Goal: Information Seeking & Learning: Learn about a topic

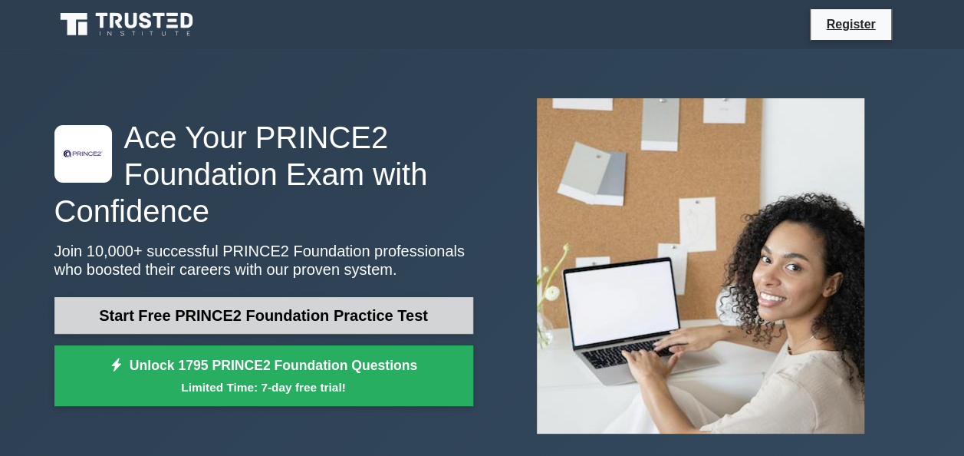
click at [319, 315] on link "Start Free PRINCE2 Foundation Practice Test" at bounding box center [263, 315] width 419 height 37
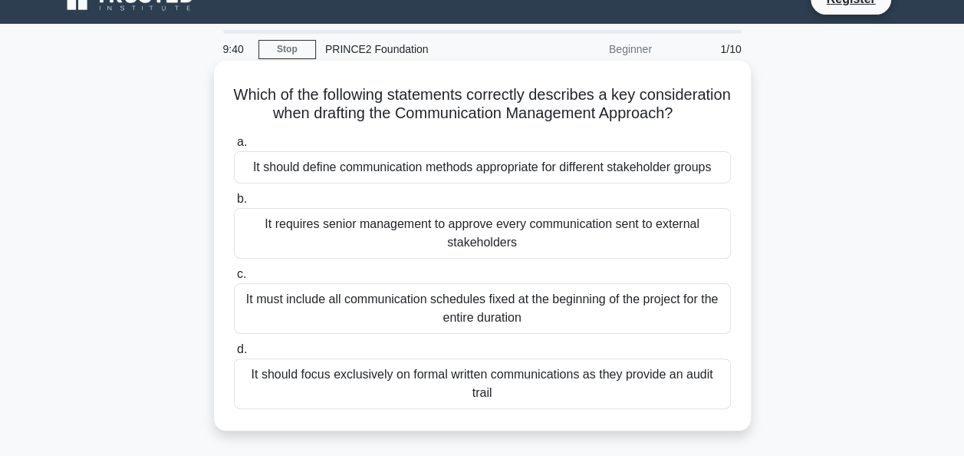
scroll to position [23, 0]
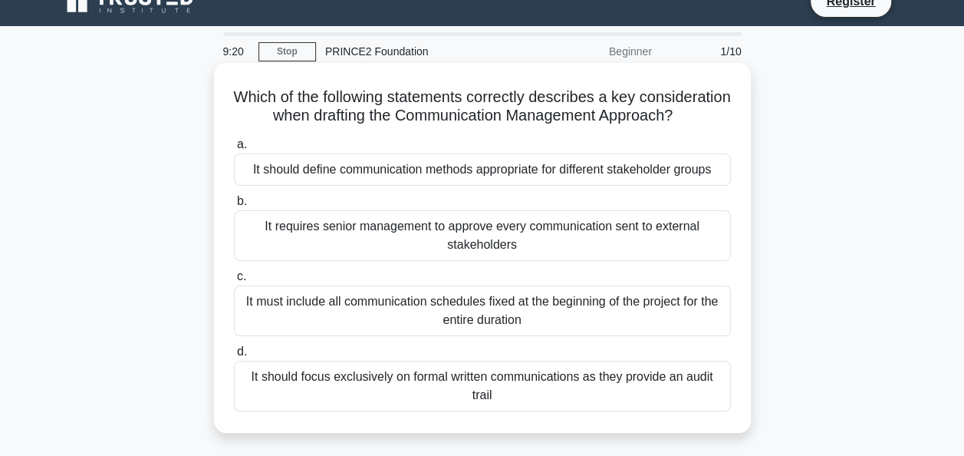
click at [423, 247] on div "It requires senior management to approve every communication sent to external s…" at bounding box center [482, 235] width 497 height 51
click at [234, 206] on input "b. It requires senior management to approve every communication sent to externa…" at bounding box center [234, 201] width 0 height 10
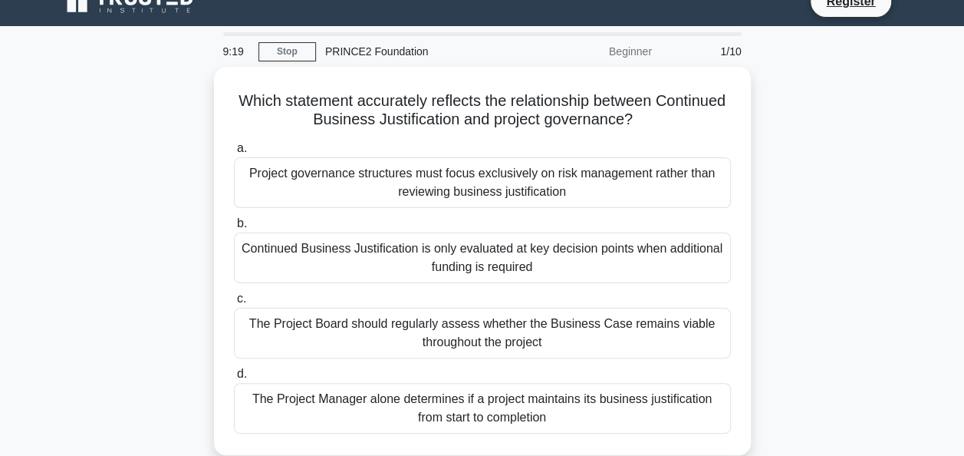
scroll to position [0, 0]
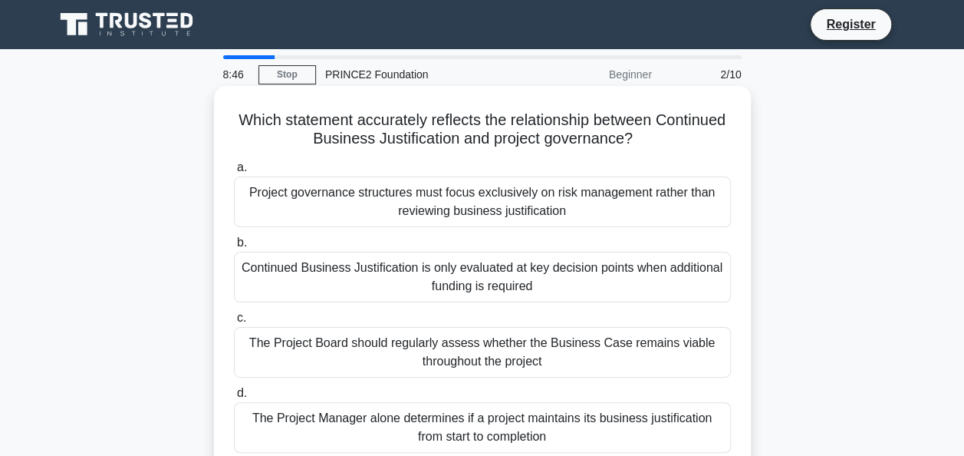
click at [420, 350] on div "The Project Board should regularly assess whether the Business Case remains via…" at bounding box center [482, 352] width 497 height 51
click at [234, 323] on input "c. The Project Board should regularly assess whether the Business Case remains …" at bounding box center [234, 318] width 0 height 10
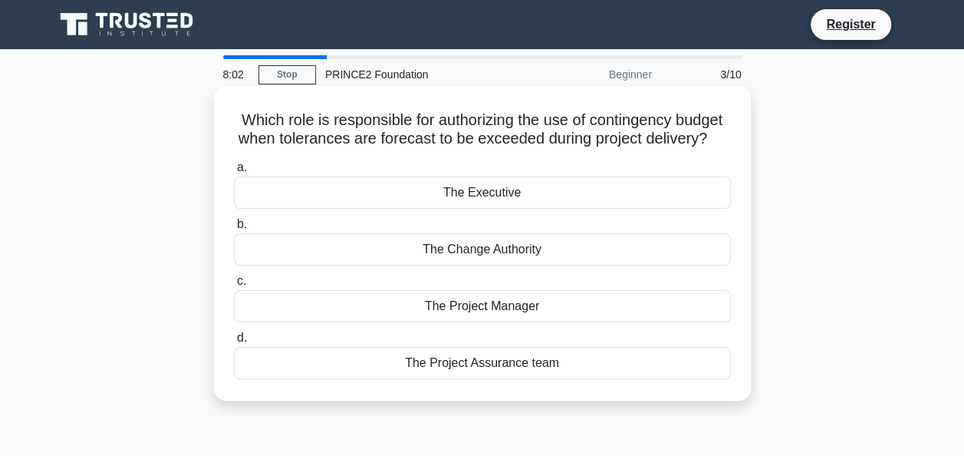
click at [495, 322] on div "The Project Manager" at bounding box center [482, 306] width 497 height 32
click at [234, 286] on input "c. The Project Manager" at bounding box center [234, 281] width 0 height 10
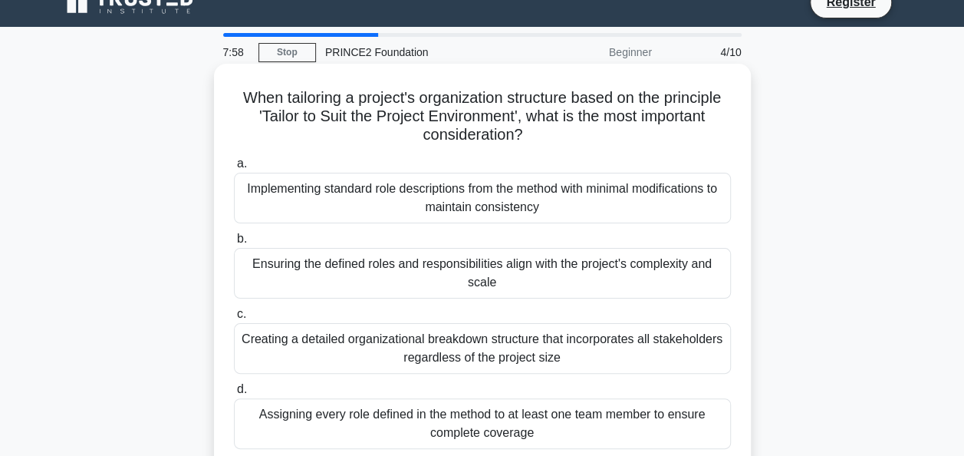
scroll to position [23, 0]
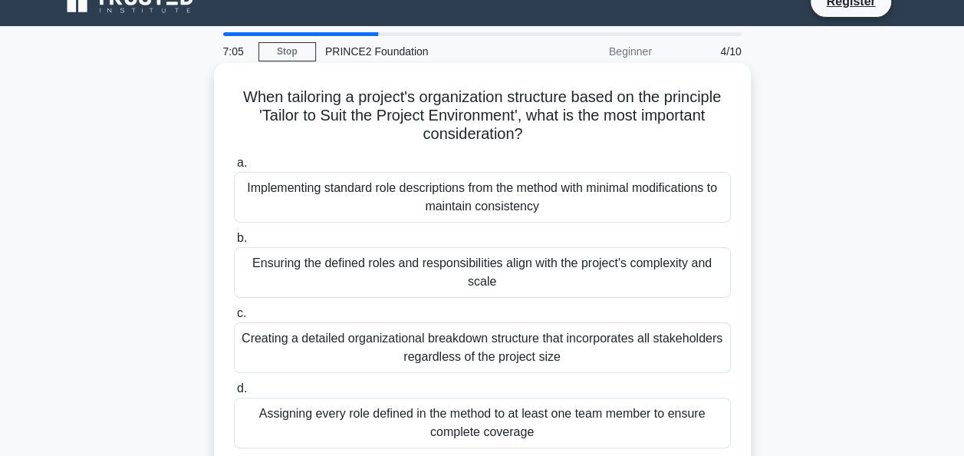
click at [391, 270] on div "Ensuring the defined roles and responsibilities align with the project's comple…" at bounding box center [482, 272] width 497 height 51
click at [234, 243] on input "b. Ensuring the defined roles and responsibilities align with the project's com…" at bounding box center [234, 238] width 0 height 10
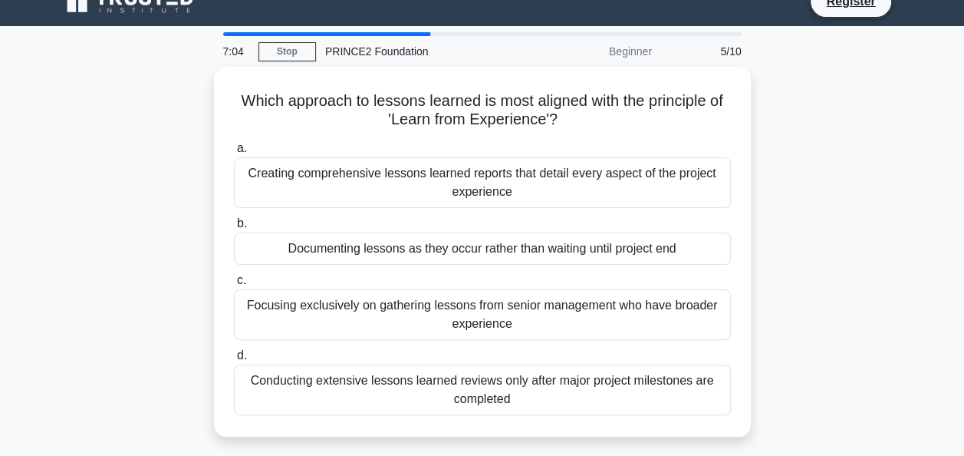
scroll to position [0, 0]
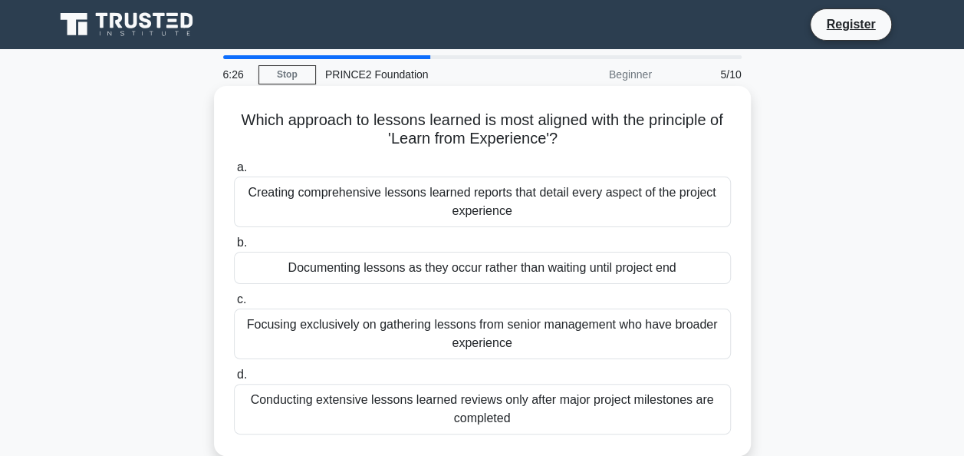
click at [457, 268] on div "Documenting lessons as they occur rather than waiting until project end" at bounding box center [482, 268] width 497 height 32
click at [234, 248] on input "b. Documenting lessons as they occur rather than waiting until project end" at bounding box center [234, 243] width 0 height 10
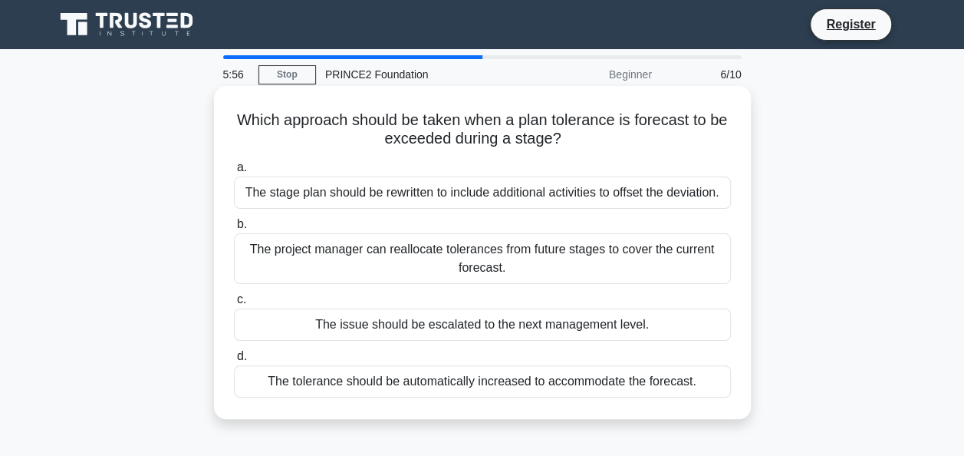
click at [430, 318] on div "The issue should be escalated to the next management level." at bounding box center [482, 324] width 497 height 32
click at [234, 305] on input "c. The issue should be escalated to the next management level." at bounding box center [234, 300] width 0 height 10
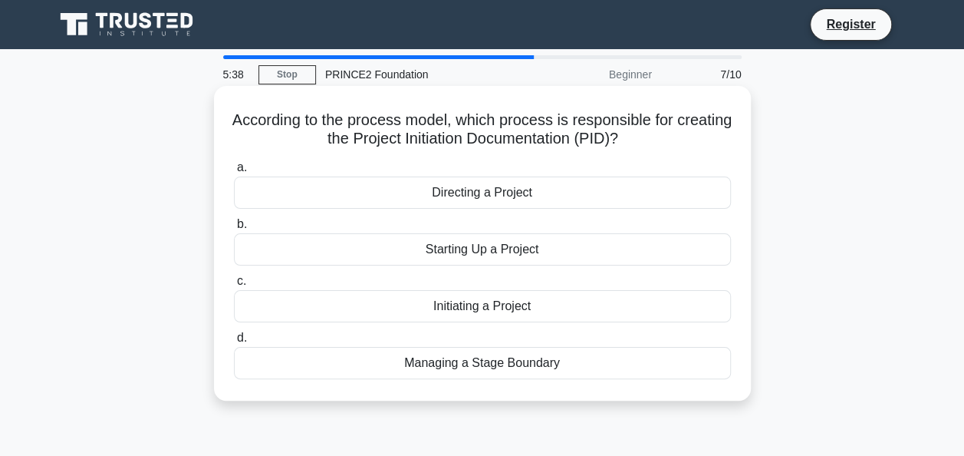
click at [434, 309] on div "Initiating a Project" at bounding box center [482, 306] width 497 height 32
click at [234, 286] on input "c. Initiating a Project" at bounding box center [234, 281] width 0 height 10
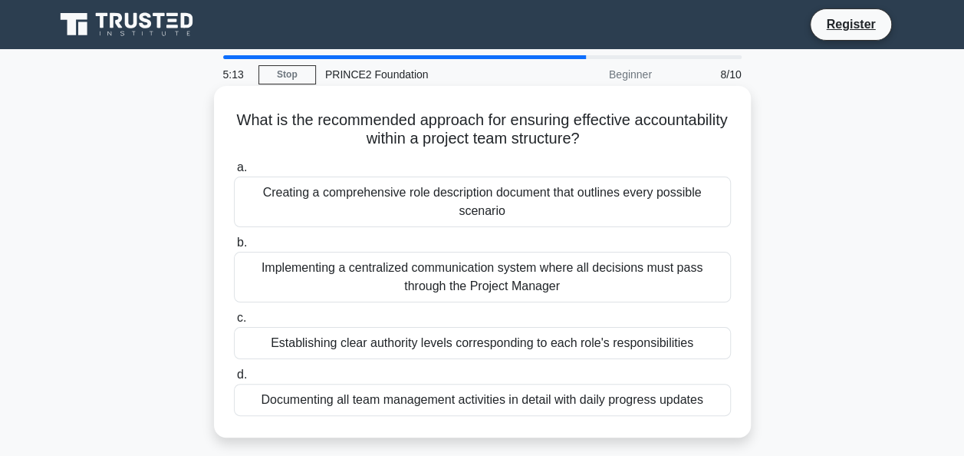
click at [456, 347] on div "Establishing clear authority levels corresponding to each role's responsibiliti…" at bounding box center [482, 343] width 497 height 32
click at [234, 323] on input "c. Establishing clear authority levels corresponding to each role's responsibil…" at bounding box center [234, 318] width 0 height 10
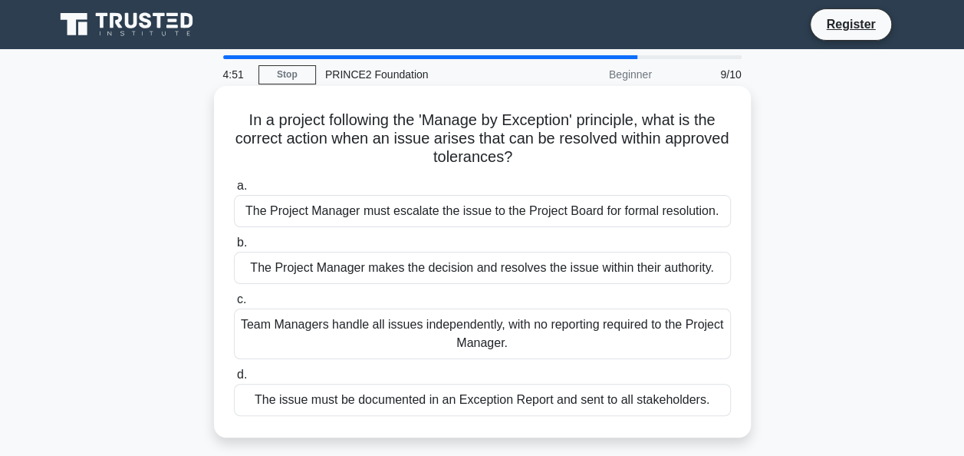
click at [532, 209] on div "The Project Manager must escalate the issue to the Project Board for formal res…" at bounding box center [482, 211] width 497 height 32
click at [234, 191] on input "a. The Project Manager must escalate the issue to the Project Board for formal …" at bounding box center [234, 186] width 0 height 10
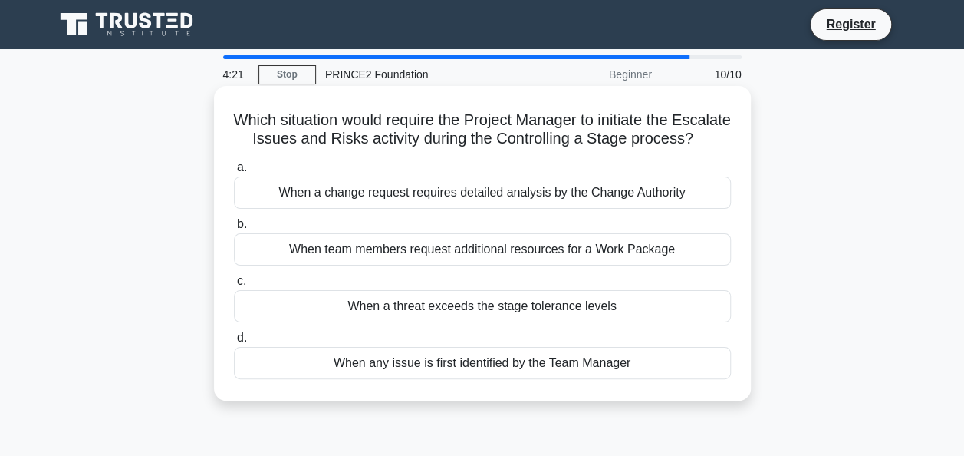
click at [476, 322] on div "When a threat exceeds the stage tolerance levels" at bounding box center [482, 306] width 497 height 32
click at [234, 286] on input "c. When a threat exceeds the stage tolerance levels" at bounding box center [234, 281] width 0 height 10
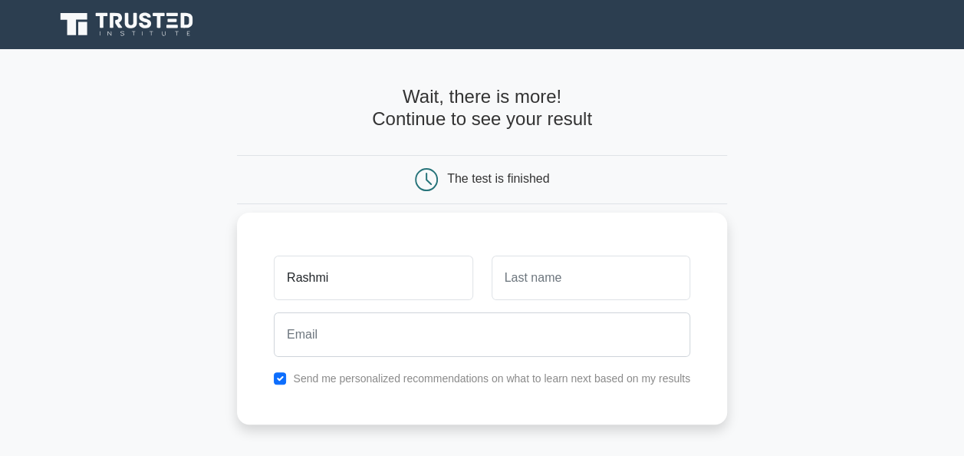
type input "Rashmi"
type input "Bhatia"
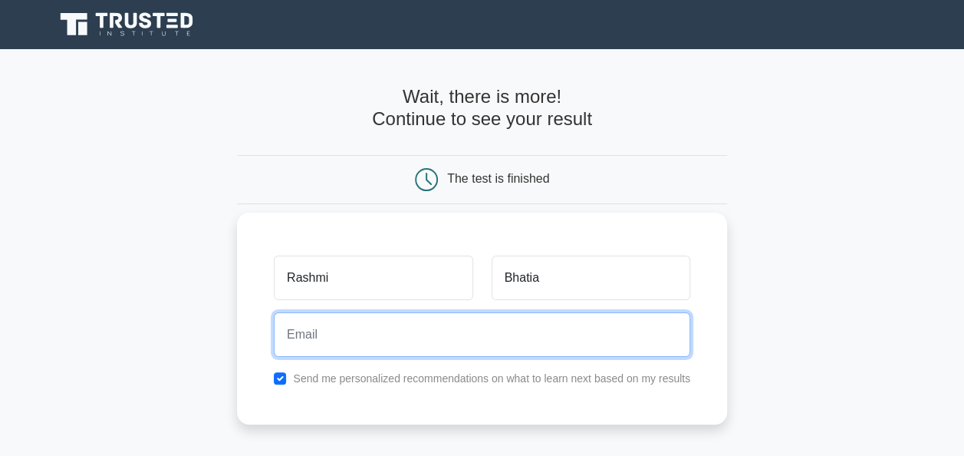
click at [379, 341] on input "email" at bounding box center [482, 334] width 417 height 45
type input "rashmibhatia212@gmail.com"
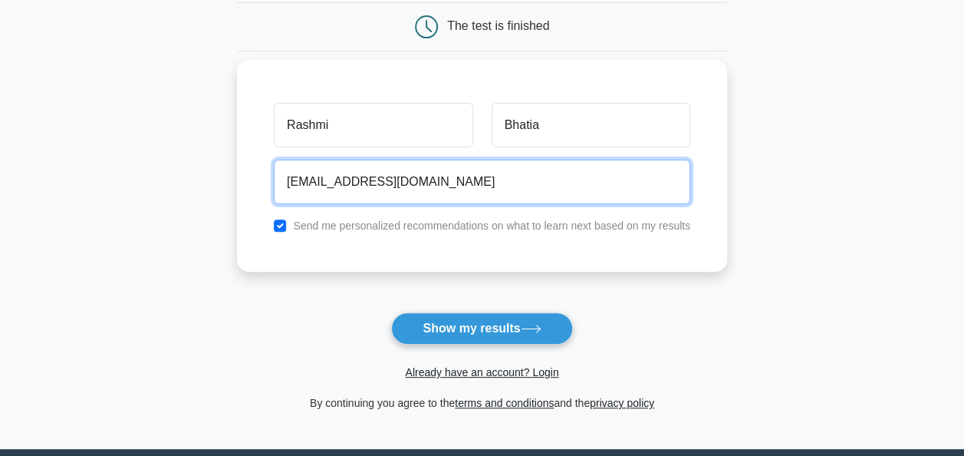
scroll to position [153, 0]
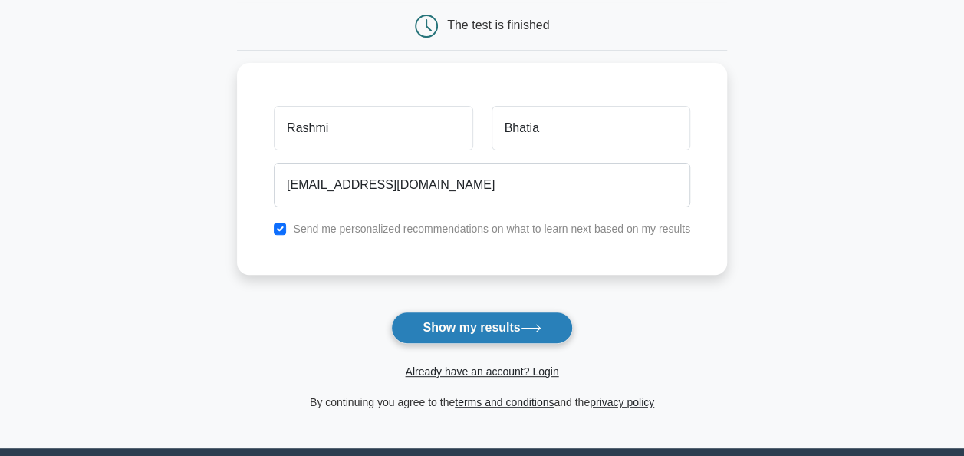
click at [474, 328] on button "Show my results" at bounding box center [481, 328] width 181 height 32
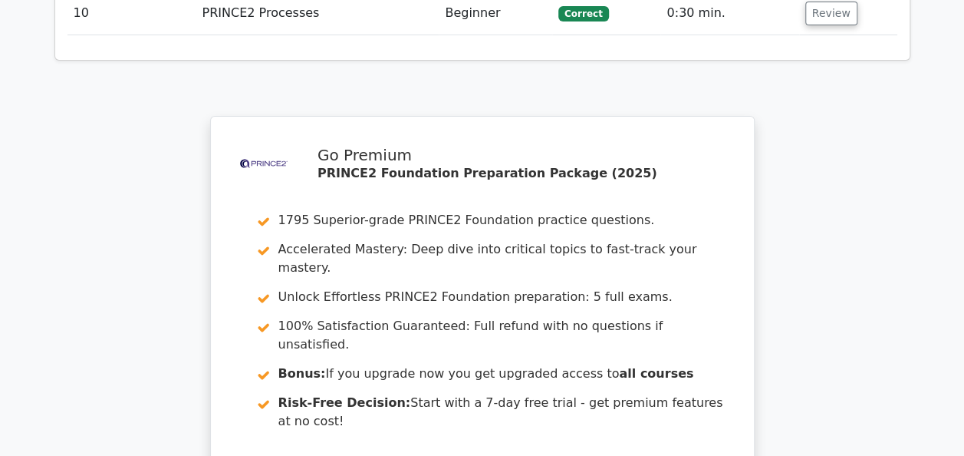
scroll to position [2775, 0]
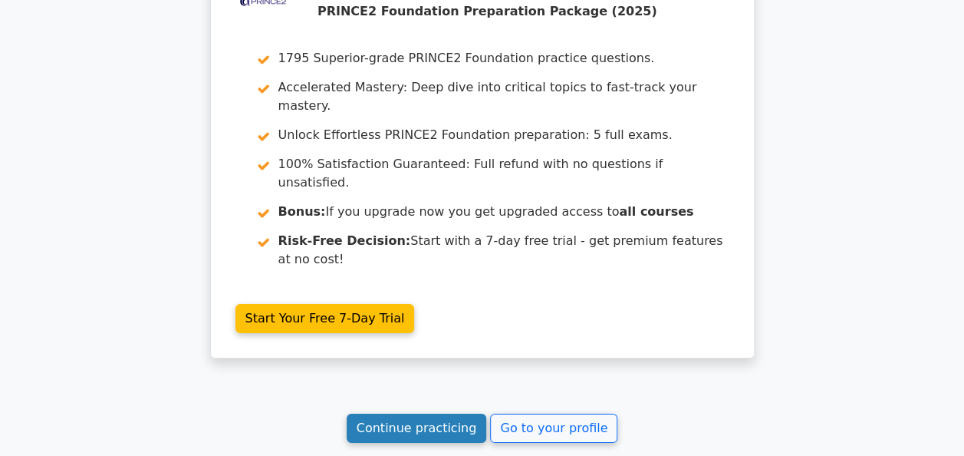
click at [431, 414] on link "Continue practicing" at bounding box center [417, 428] width 140 height 29
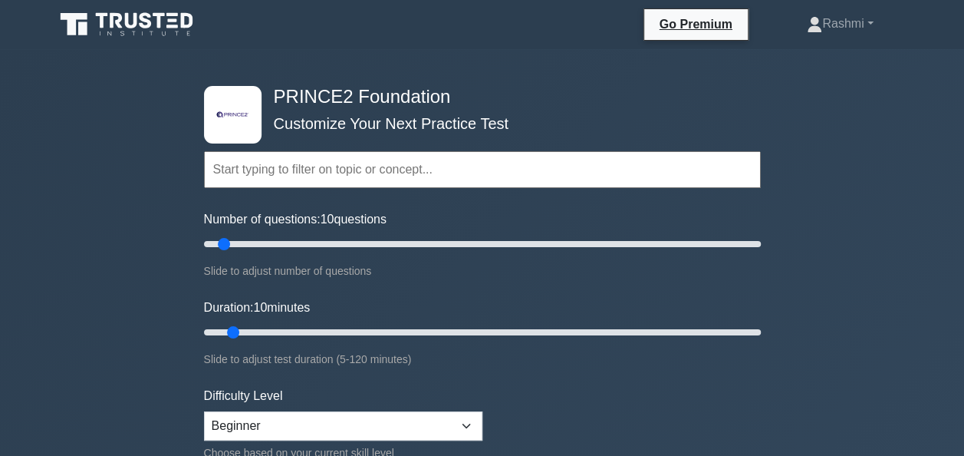
click at [506, 174] on input "text" at bounding box center [482, 169] width 557 height 37
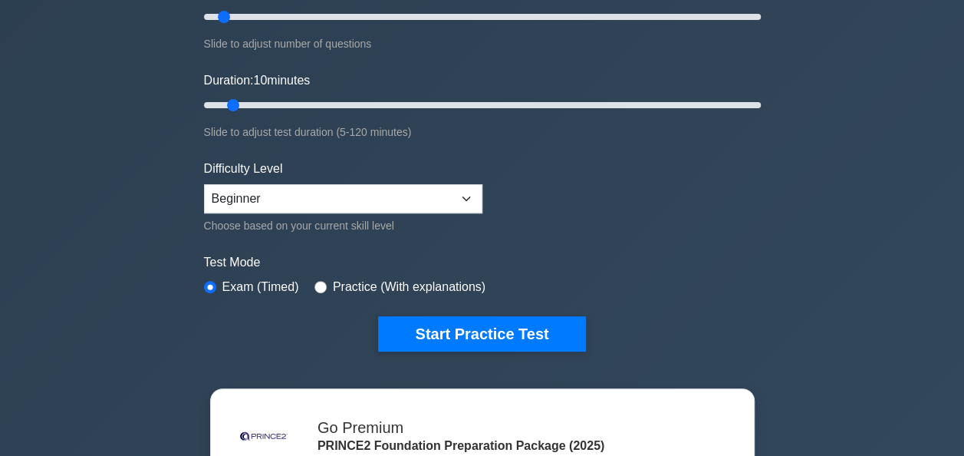
scroll to position [229, 0]
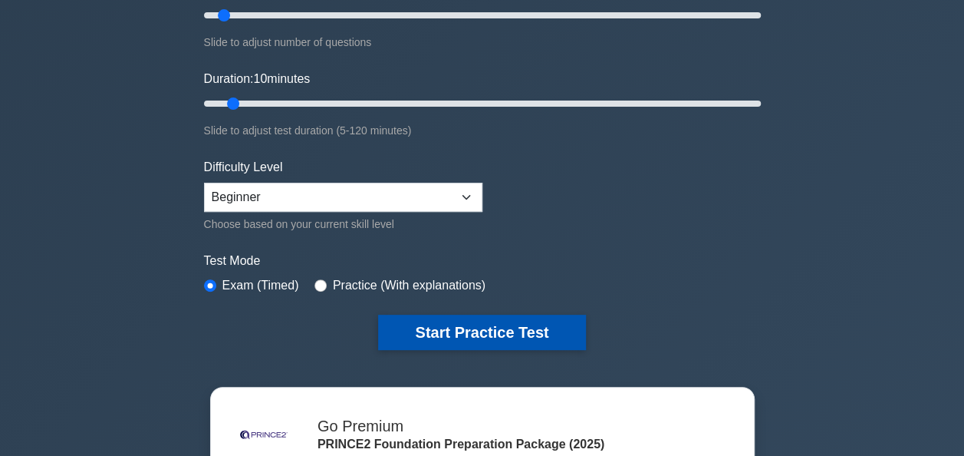
click at [485, 331] on button "Start Practice Test" at bounding box center [481, 332] width 207 height 35
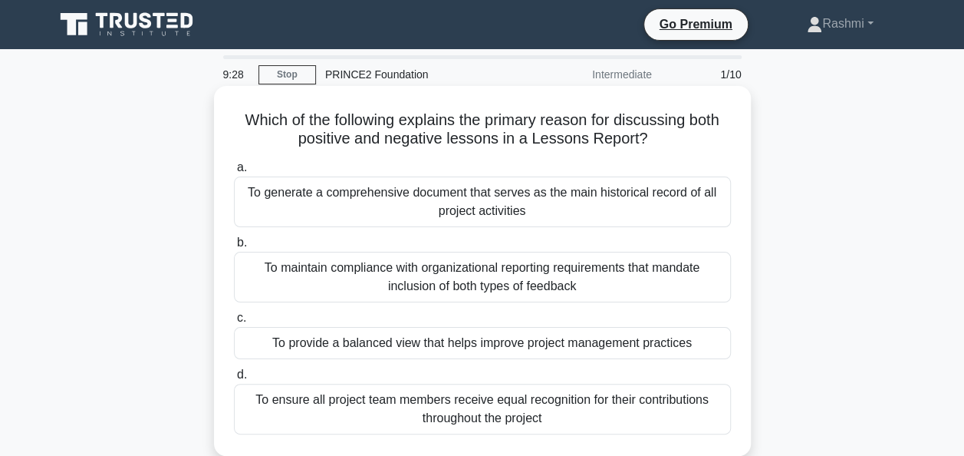
click at [511, 267] on div "To maintain compliance with organizational reporting requirements that mandate …" at bounding box center [482, 277] width 497 height 51
click at [234, 248] on input "b. To maintain compliance with organizational reporting requirements that manda…" at bounding box center [234, 243] width 0 height 10
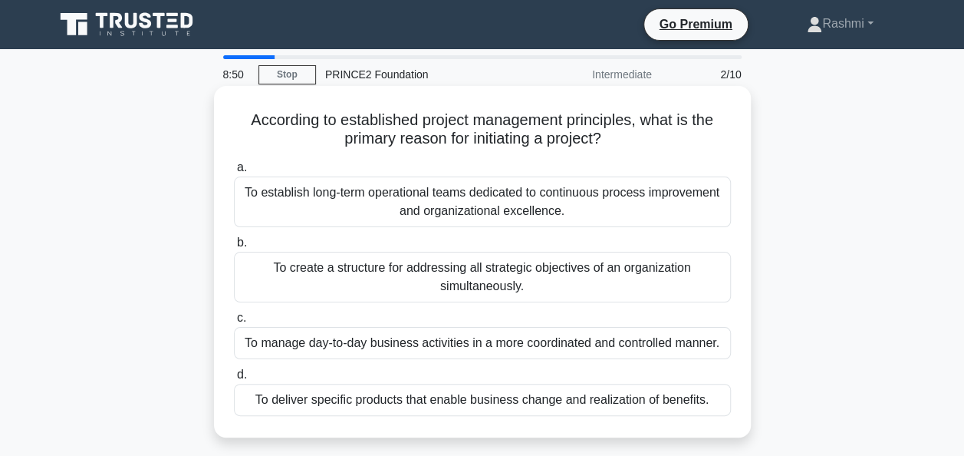
click at [484, 406] on div "To deliver specific products that enable business change and realization of ben…" at bounding box center [482, 400] width 497 height 32
click at [234, 380] on input "d. To deliver specific products that enable business change and realization of …" at bounding box center [234, 375] width 0 height 10
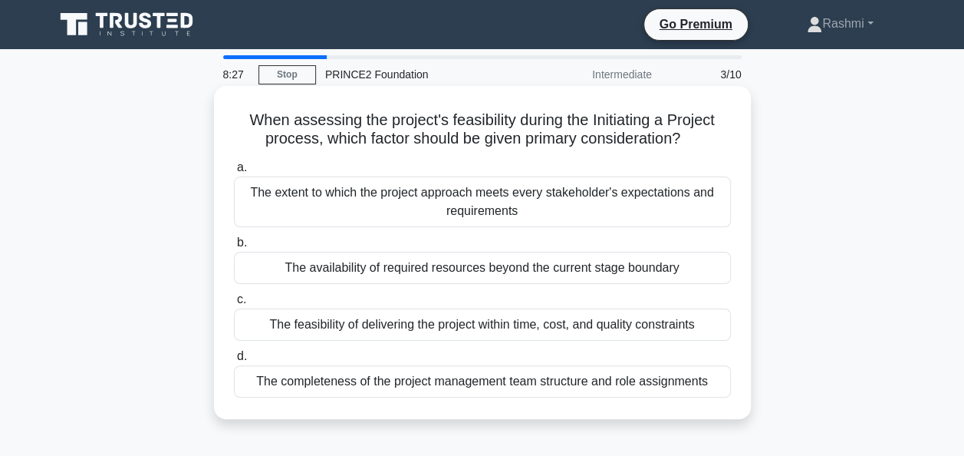
click at [569, 332] on div "The feasibility of delivering the project within time, cost, and quality constr…" at bounding box center [482, 324] width 497 height 32
click at [234, 305] on input "c. The feasibility of delivering the project within time, cost, and quality con…" at bounding box center [234, 300] width 0 height 10
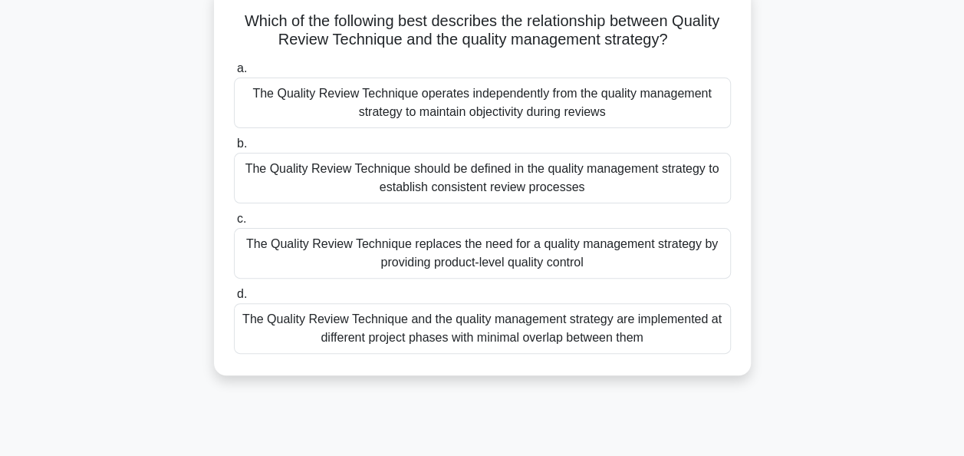
scroll to position [101, 0]
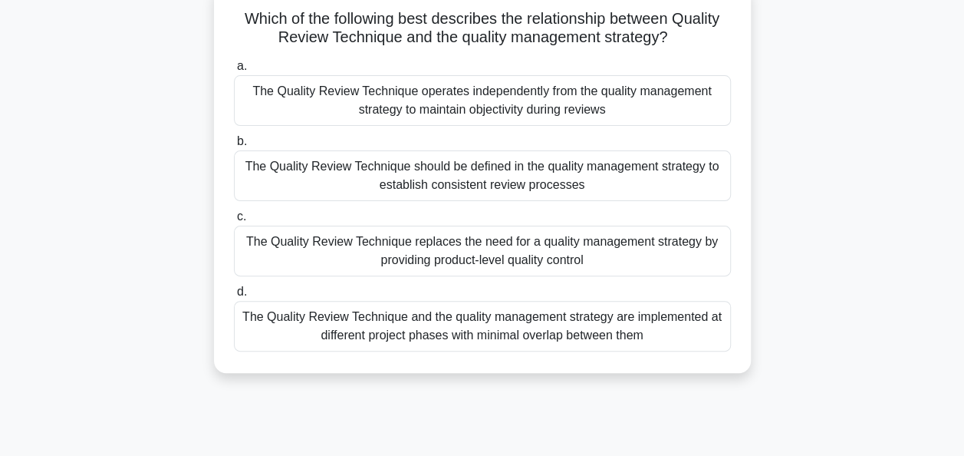
click at [577, 323] on div "The Quality Review Technique and the quality management strategy are implemente…" at bounding box center [482, 326] width 497 height 51
click at [234, 297] on input "d. The Quality Review Technique and the quality management strategy are impleme…" at bounding box center [234, 292] width 0 height 10
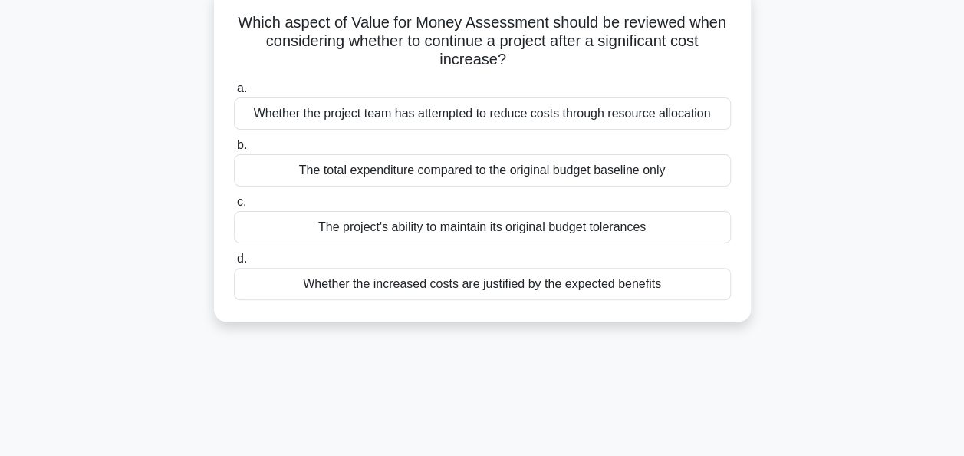
scroll to position [0, 0]
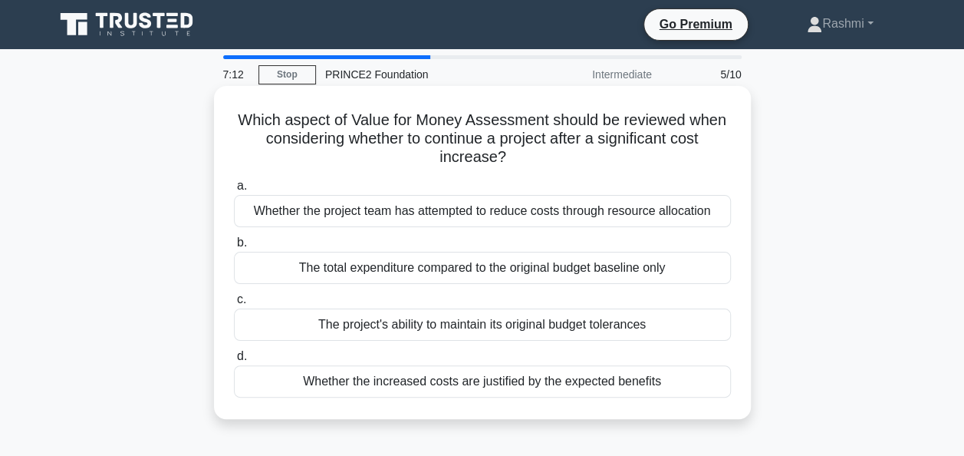
click at [580, 319] on div "The project's ability to maintain its original budget tolerances" at bounding box center [482, 324] width 497 height 32
click at [234, 305] on input "c. The project's ability to maintain its original budget tolerances" at bounding box center [234, 300] width 0 height 10
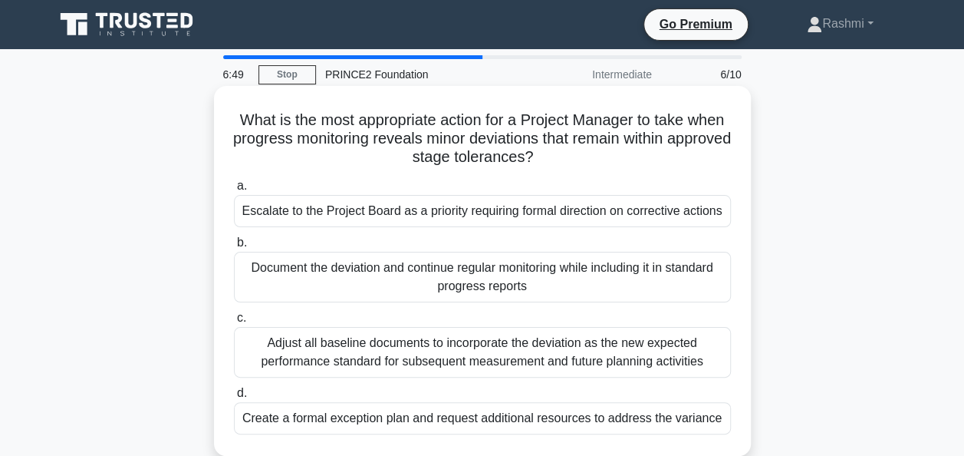
click at [477, 209] on div "Escalate to the Project Board as a priority requiring formal direction on corre…" at bounding box center [482, 211] width 497 height 32
click at [234, 191] on input "a. Escalate to the Project Board as a priority requiring formal direction on co…" at bounding box center [234, 186] width 0 height 10
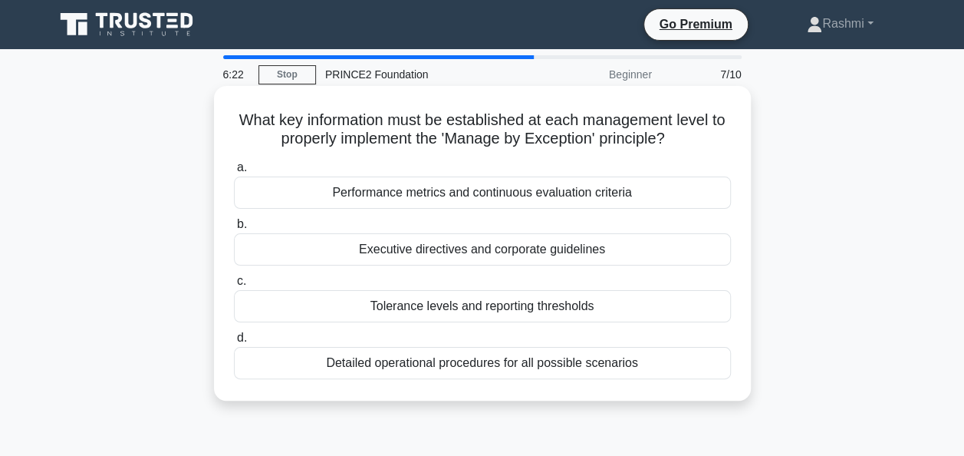
click at [459, 201] on div "Performance metrics and continuous evaluation criteria" at bounding box center [482, 192] width 497 height 32
click at [234, 173] on input "a. Performance metrics and continuous evaluation criteria" at bounding box center [234, 168] width 0 height 10
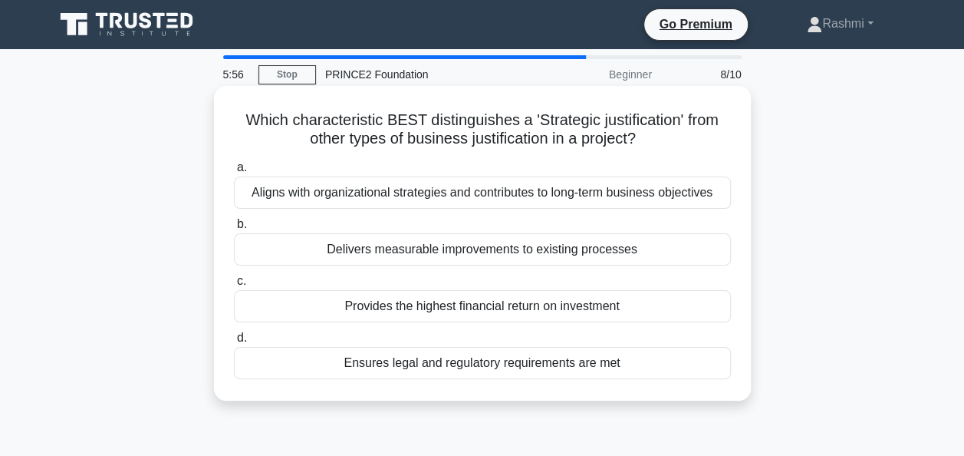
click at [459, 199] on div "Aligns with organizational strategies and contributes to long-term business obj…" at bounding box center [482, 192] width 497 height 32
click at [234, 173] on input "a. Aligns with organizational strategies and contributes to long-term business …" at bounding box center [234, 168] width 0 height 10
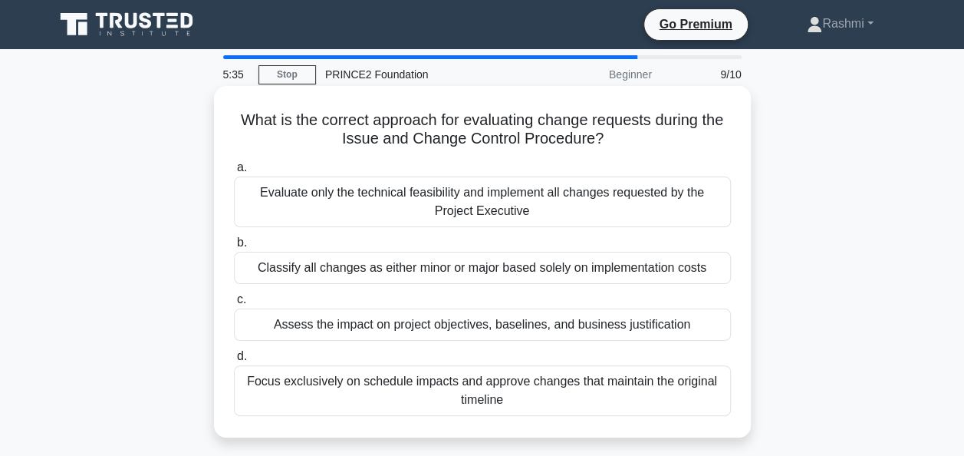
click at [483, 195] on div "Evaluate only the technical feasibility and implement all changes requested by …" at bounding box center [482, 201] width 497 height 51
click at [234, 173] on input "a. Evaluate only the technical feasibility and implement all changes requested …" at bounding box center [234, 168] width 0 height 10
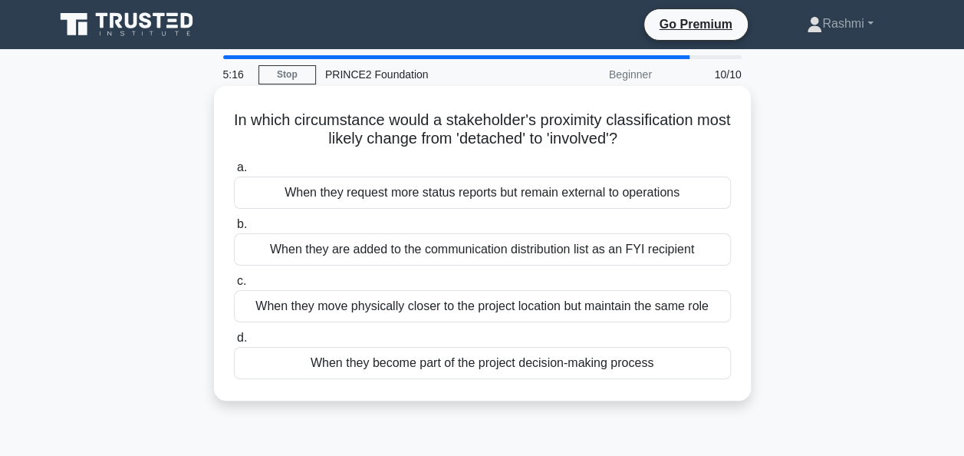
click at [509, 251] on div "When they are added to the communication distribution list as an FYI recipient" at bounding box center [482, 249] width 497 height 32
click at [234, 229] on input "b. When they are added to the communication distribution list as an FYI recipie…" at bounding box center [234, 224] width 0 height 10
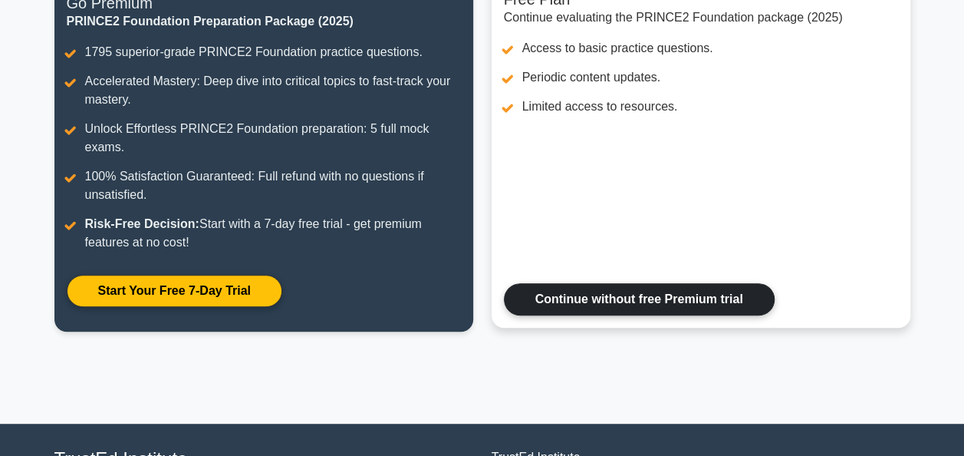
scroll to position [199, 0]
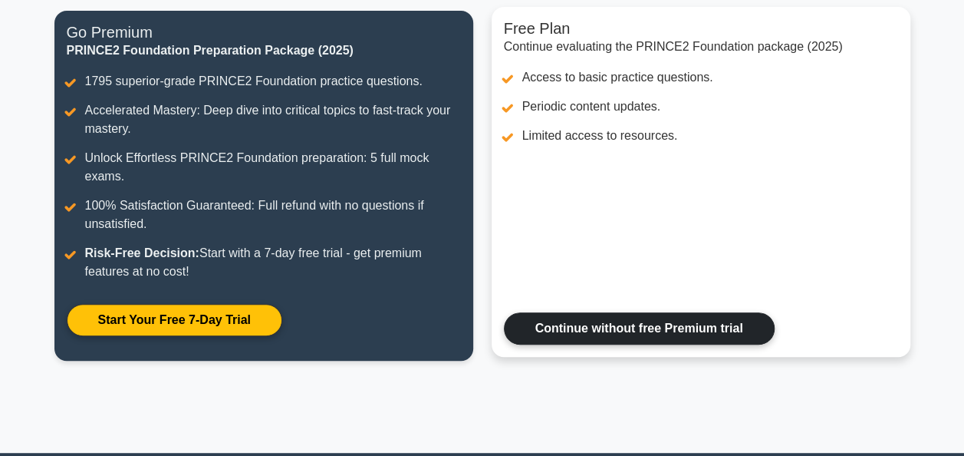
click at [543, 325] on link "Continue without free Premium trial" at bounding box center [639, 328] width 271 height 32
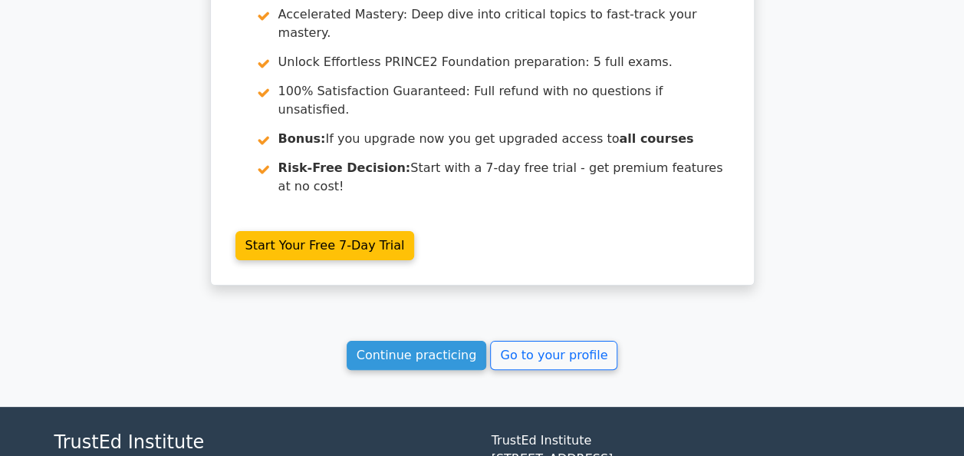
scroll to position [2910, 0]
